Goal: Find specific page/section: Find specific page/section

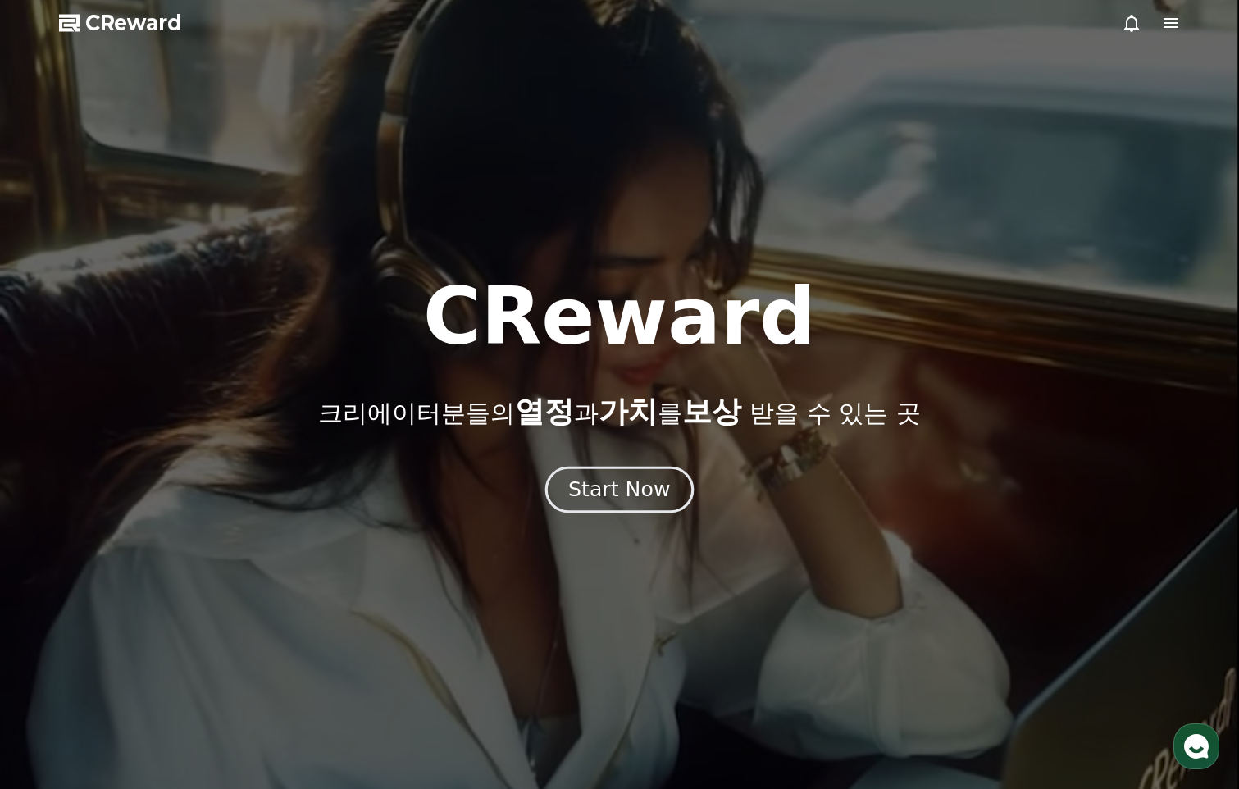
click at [622, 484] on div "Start Now" at bounding box center [619, 490] width 102 height 28
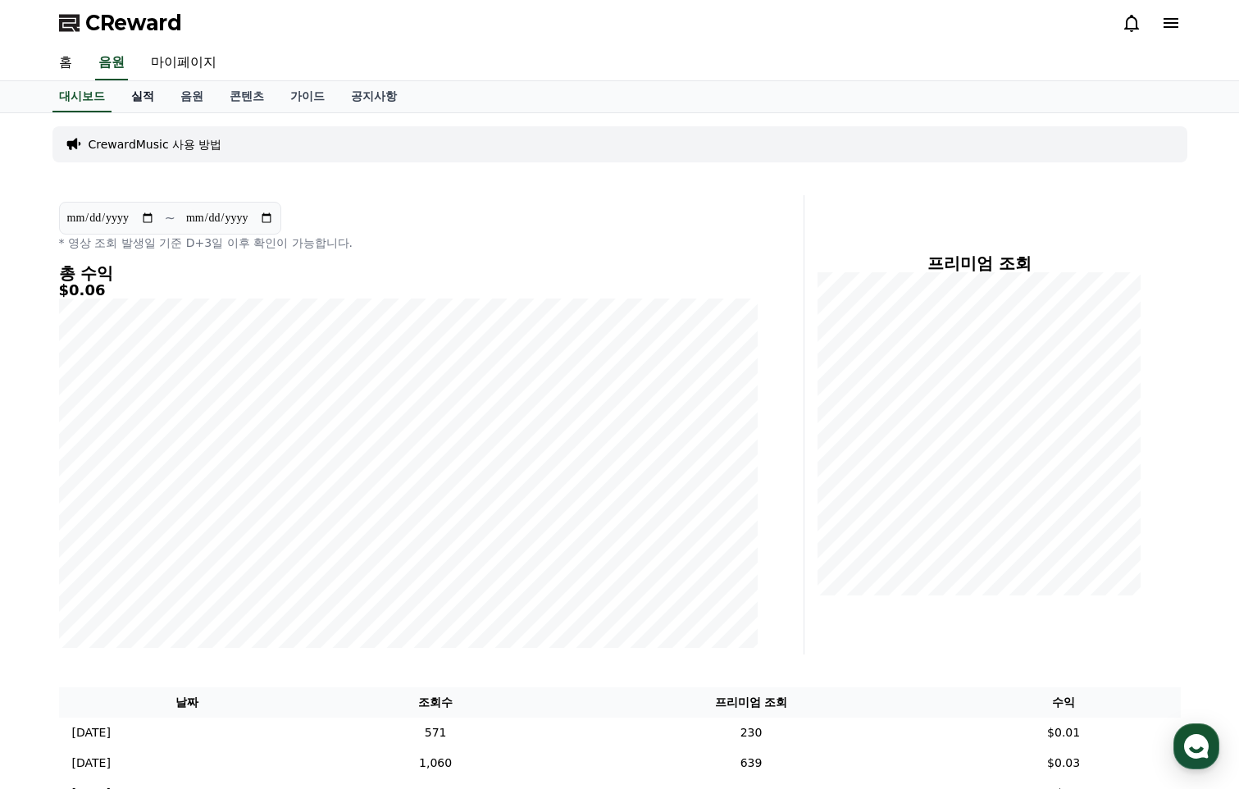
click at [139, 98] on link "실적" at bounding box center [142, 96] width 49 height 31
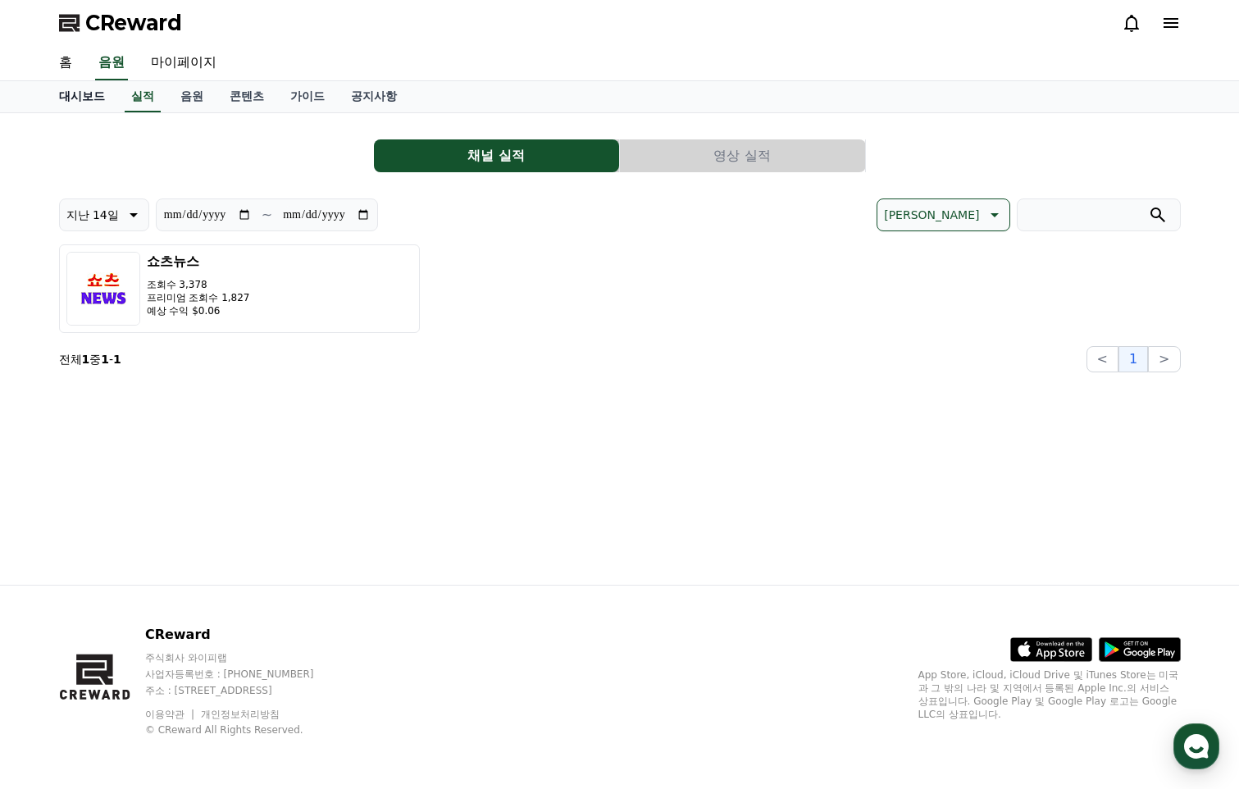
click at [102, 94] on link "대시보드" at bounding box center [82, 96] width 72 height 31
